Goal: Task Accomplishment & Management: Manage account settings

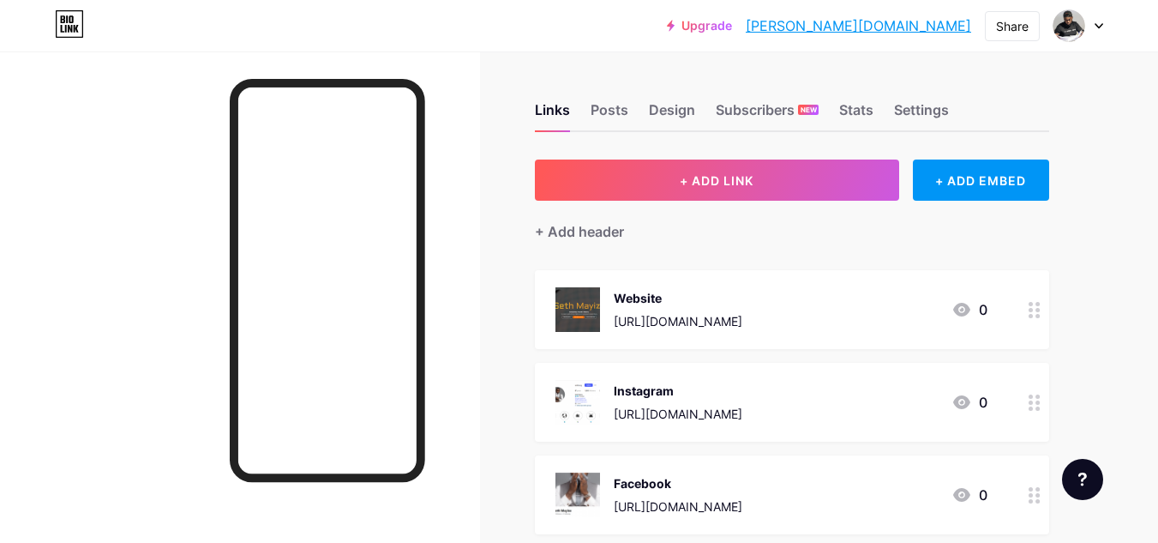
click at [1093, 27] on div at bounding box center [1079, 25] width 50 height 31
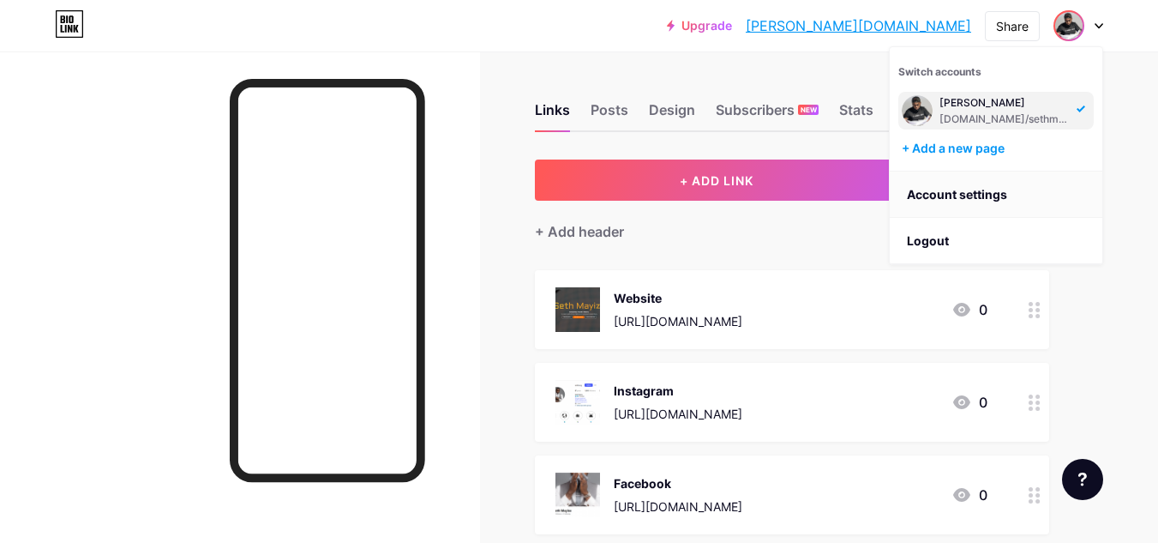
click at [968, 196] on link "Account settings" at bounding box center [996, 194] width 213 height 46
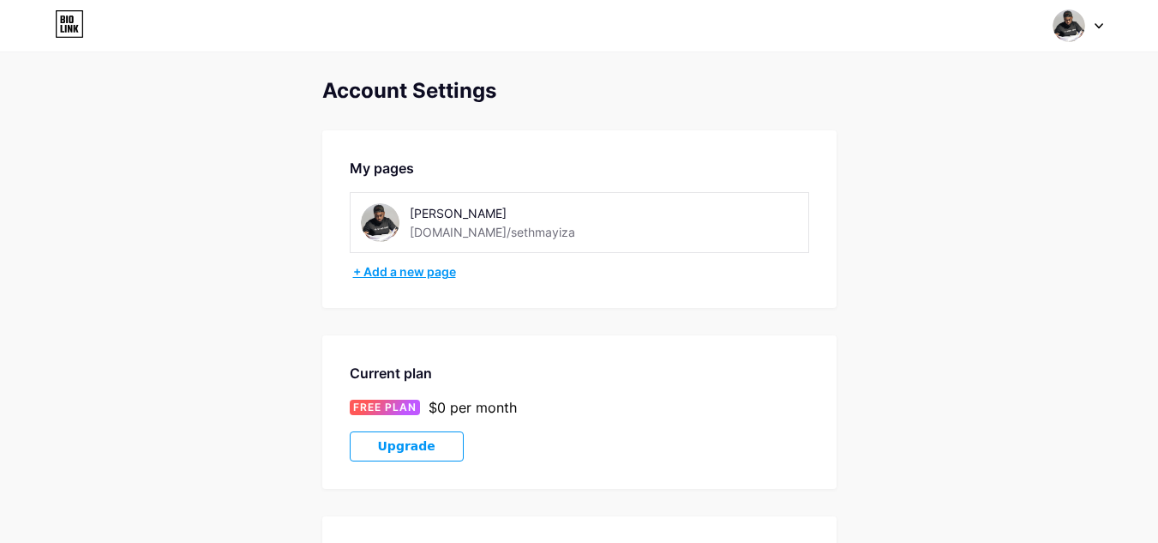
click at [408, 267] on div "+ Add a new page" at bounding box center [581, 271] width 456 height 17
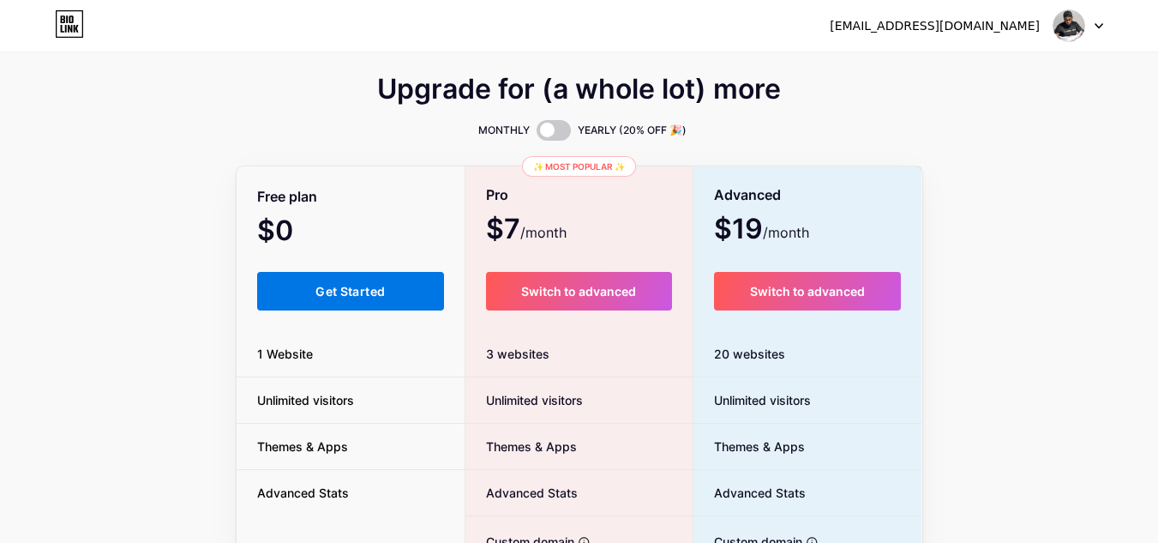
click at [356, 303] on button "Get Started" at bounding box center [351, 291] width 188 height 39
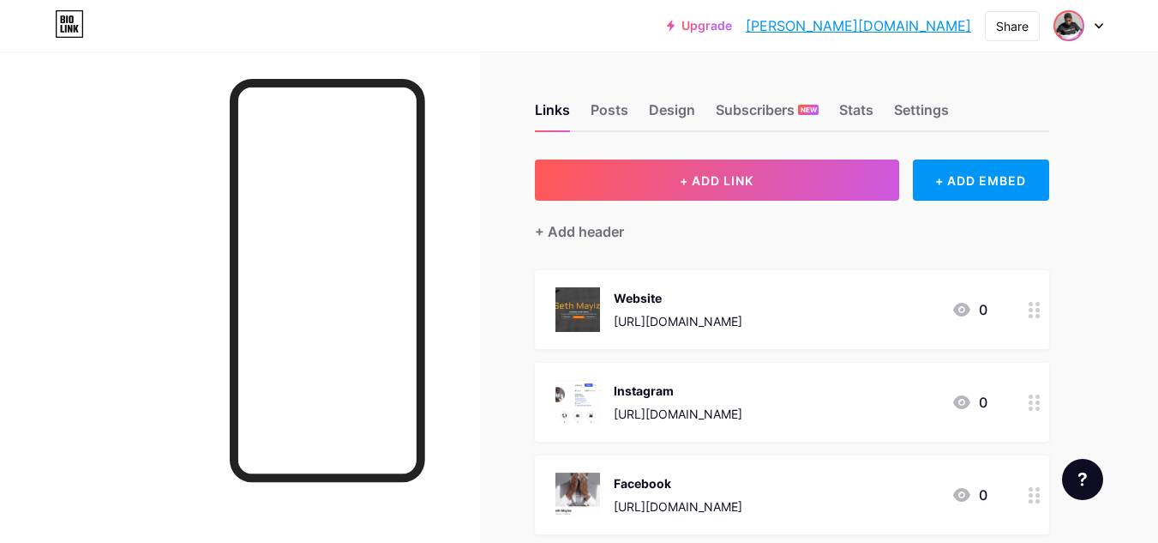
click at [1079, 30] on img at bounding box center [1068, 25] width 27 height 27
